Goal: Information Seeking & Learning: Find specific fact

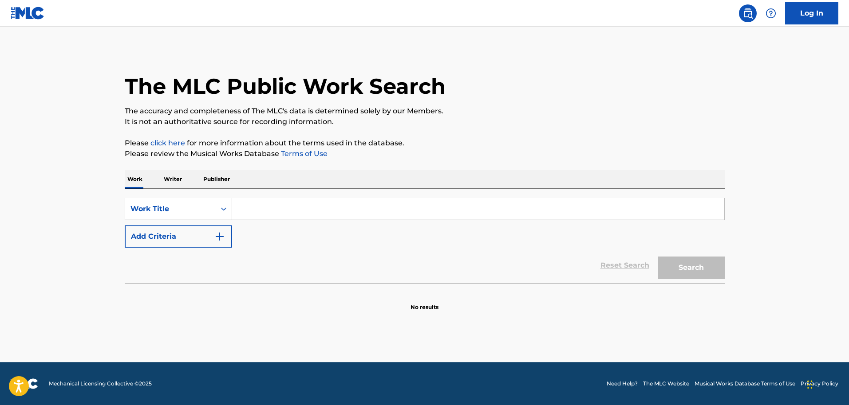
click at [256, 209] on input "Search Form" at bounding box center [478, 208] width 492 height 21
click at [246, 237] on div "SearchWithCriteria374c51f9-c034-423f-8997-70c5865d89eb Work Title Add Criteria" at bounding box center [425, 223] width 600 height 50
click at [223, 238] on img "Search Form" at bounding box center [219, 236] width 11 height 11
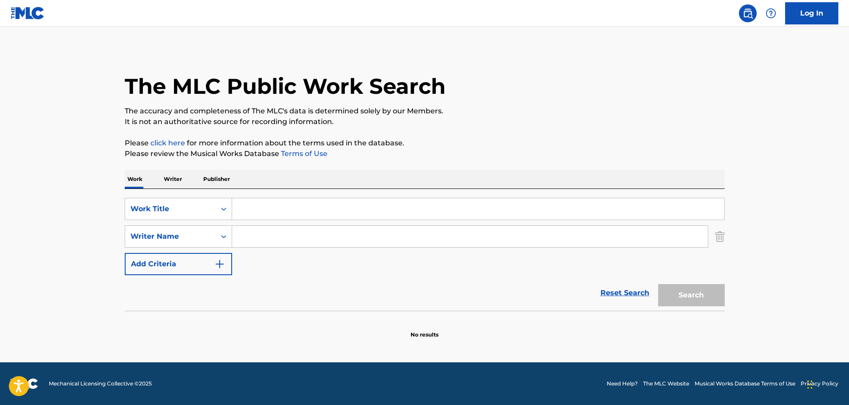
click at [270, 236] on input "Search Form" at bounding box center [470, 236] width 476 height 21
paste input "[PERSON_NAME]"
type input "[PERSON_NAME]"
click at [284, 208] on input "Search Form" at bounding box center [478, 208] width 492 height 21
type input "a"
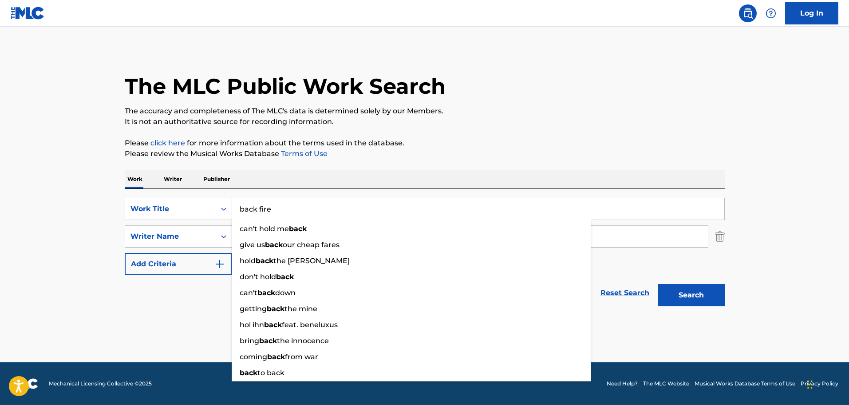
click at [659, 284] on button "Search" at bounding box center [692, 295] width 67 height 22
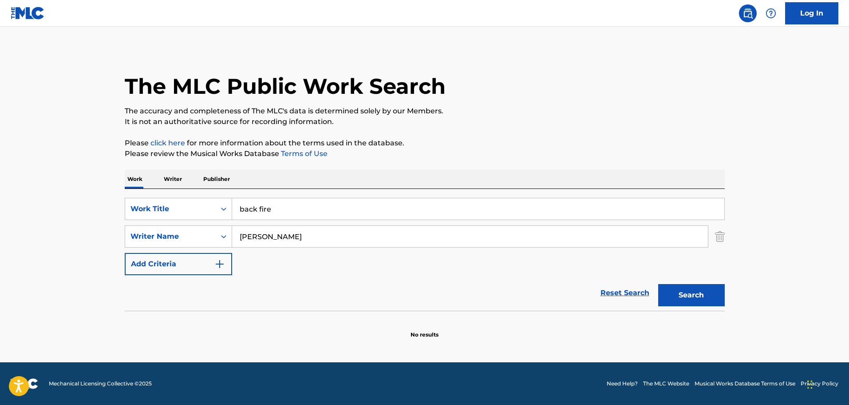
click at [686, 296] on button "Search" at bounding box center [692, 295] width 67 height 22
click at [292, 211] on input "back fire" at bounding box center [478, 208] width 492 height 21
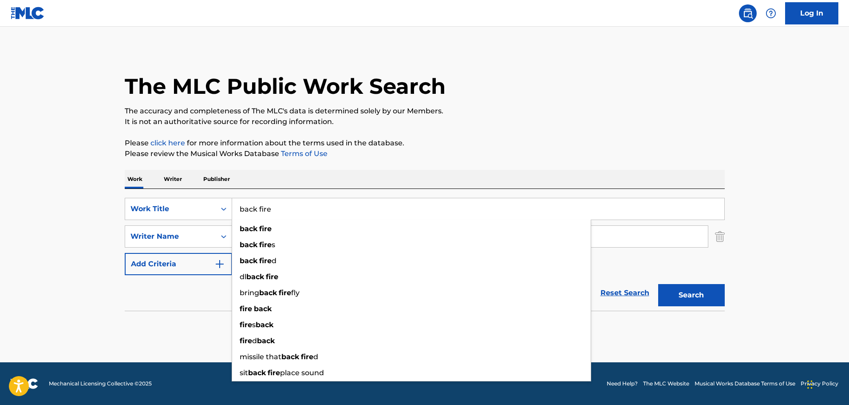
click at [292, 211] on input "back fire" at bounding box center [478, 208] width 492 height 21
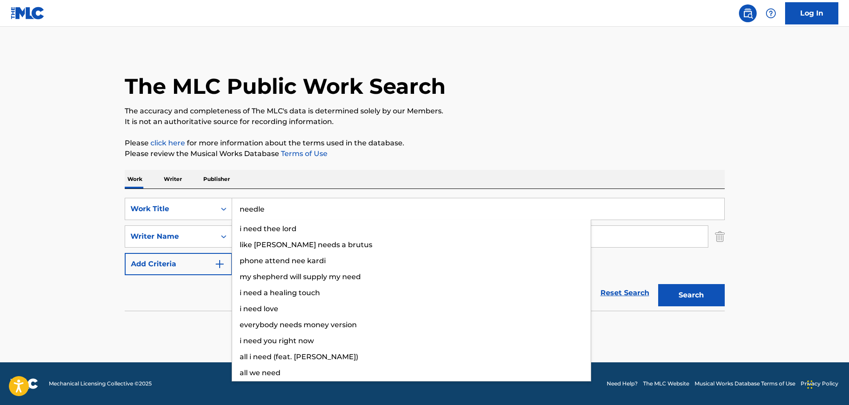
type input "needle"
click at [659, 284] on button "Search" at bounding box center [692, 295] width 67 height 22
